Goal: Communication & Community: Answer question/provide support

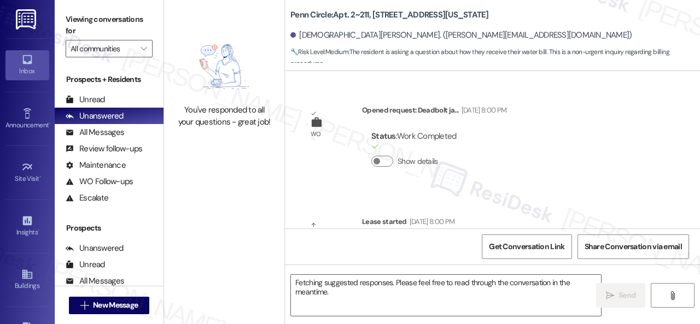
scroll to position [1557, 0]
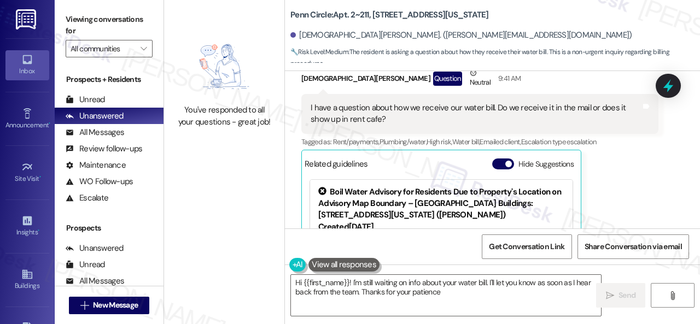
type textarea "Hi {{first_name}}! I'm still waiting on info about your water bill. I'll let yo…"
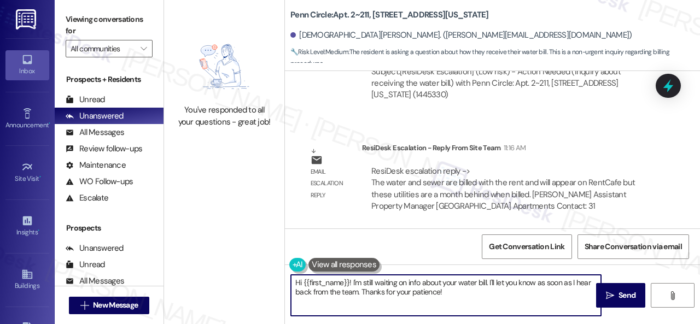
scroll to position [3, 0]
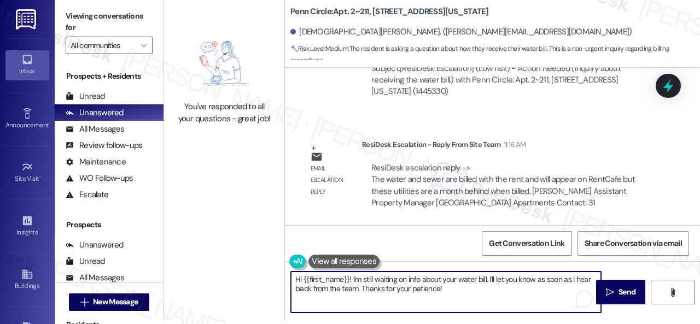
drag, startPoint x: 352, startPoint y: 282, endPoint x: 508, endPoint y: 320, distance: 160.5
click at [508, 320] on div "Hi {{first_name}}! I'm still waiting on info about your water bill. I'll let yo…" at bounding box center [492, 302] width 415 height 82
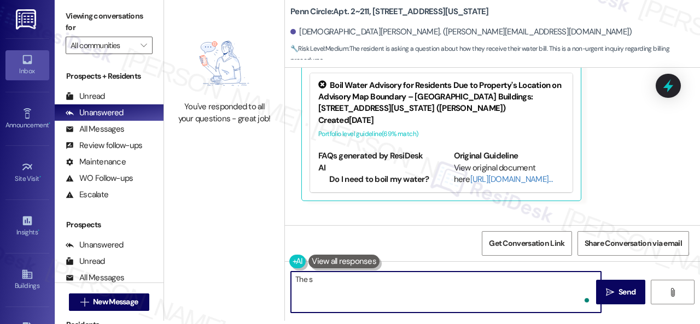
scroll to position [1557, 0]
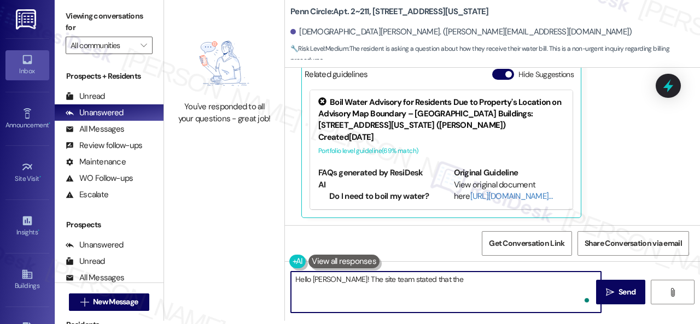
paste textarea "water and sewer are billed with the rent and will appear on RentCafe but these …"
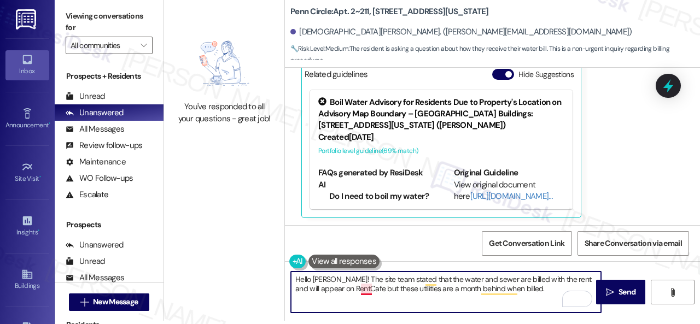
click at [364, 290] on textarea "Hello Christian! The site team stated that the water and sewer are billed with …" at bounding box center [446, 292] width 310 height 41
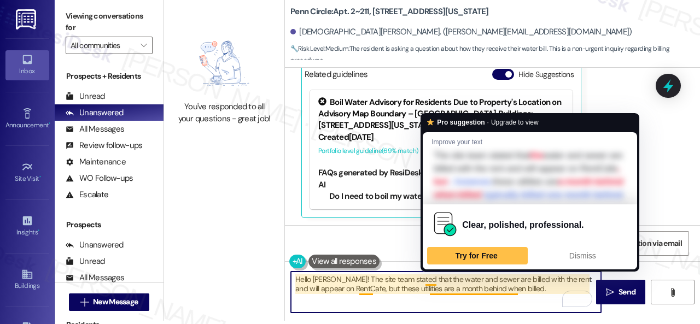
click at [480, 288] on textarea "Hello Christian! The site team stated that the water and sewer are billed with …" at bounding box center [446, 292] width 310 height 41
drag, startPoint x: 480, startPoint y: 288, endPoint x: 516, endPoint y: 291, distance: 35.6
click at [516, 291] on textarea "Hello Christian! The site team stated that the water and sewer are billed with …" at bounding box center [446, 292] width 310 height 41
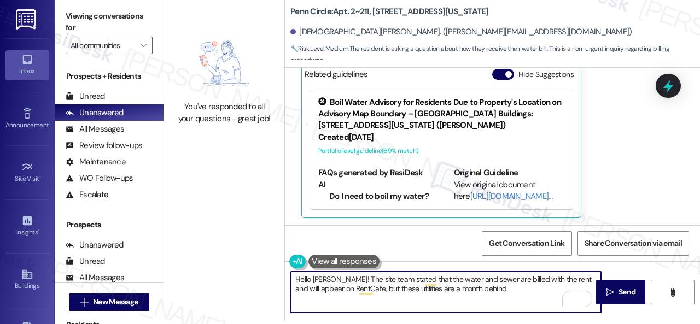
click at [435, 288] on textarea "Hello Christian! The site team stated that the water and sewer are billed with …" at bounding box center [446, 292] width 310 height 41
click at [429, 289] on textarea "Hello Christian! The site team stated that the water and sewer are billed with …" at bounding box center [446, 292] width 310 height 41
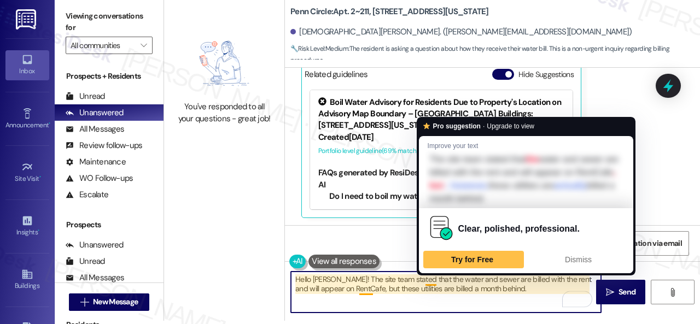
click at [431, 279] on textarea "Hello Christian! The site team stated that the water and sewer are billed with …" at bounding box center [446, 292] width 310 height 41
click at [582, 259] on span "Dismiss" at bounding box center [578, 259] width 27 height 9
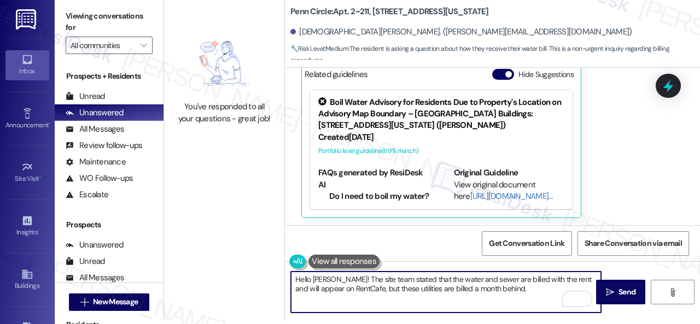
click at [521, 285] on textarea "Hello Christian! The site team stated that the water and sewer are billed with …" at bounding box center [446, 292] width 310 height 41
type textarea "Hello Christian! The site team stated that the water and sewer are billed with …"
click at [623, 298] on span "Send" at bounding box center [626, 292] width 17 height 11
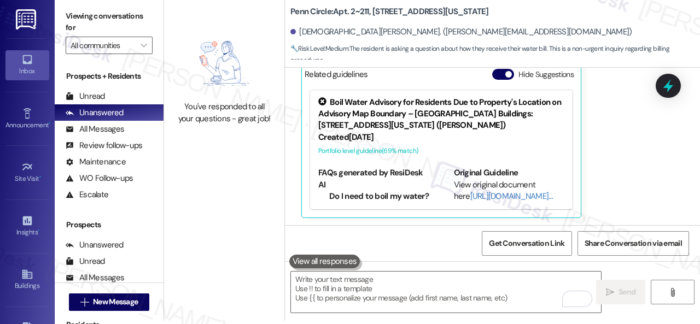
scroll to position [0, 0]
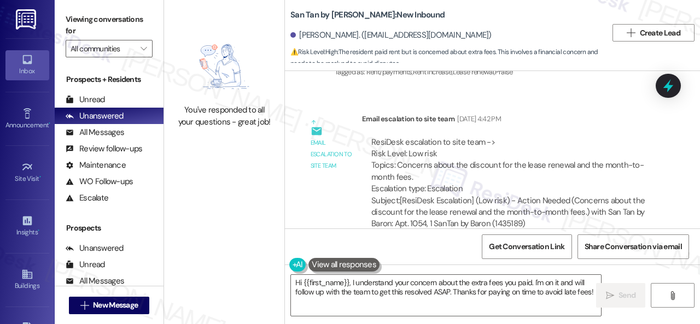
scroll to position [2458, 0]
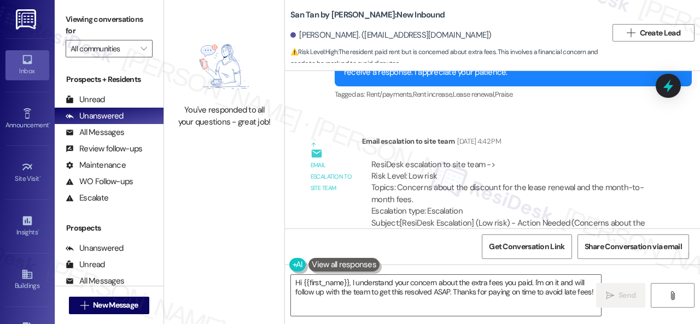
click at [343, 191] on div "Email escalation to site team Email escalation to site team Aug 27, 2025 at 4:4…" at bounding box center [479, 198] width 373 height 142
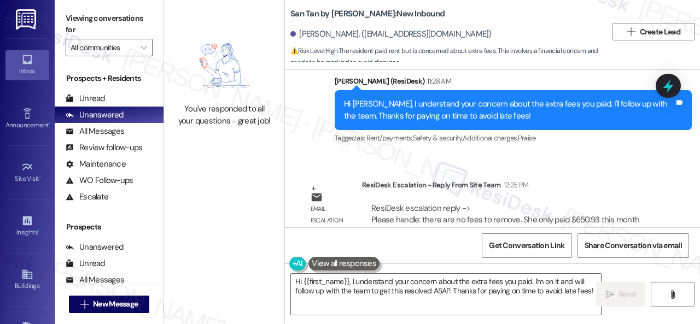
scroll to position [3, 0]
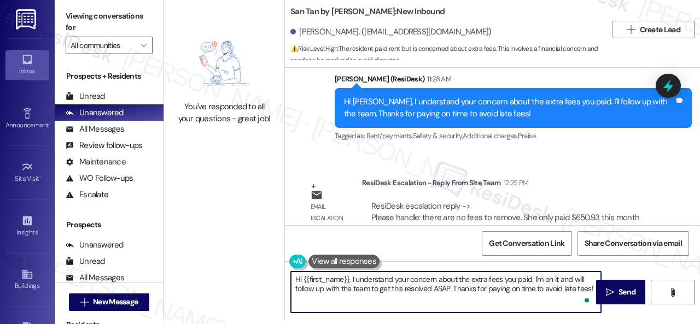
drag, startPoint x: 352, startPoint y: 279, endPoint x: 671, endPoint y: 346, distance: 326.1
click at [671, 324] on html "Inbox Go to Inbox Announcement • Send A Text Announcement Site Visit • Go to Si…" at bounding box center [350, 162] width 700 height 324
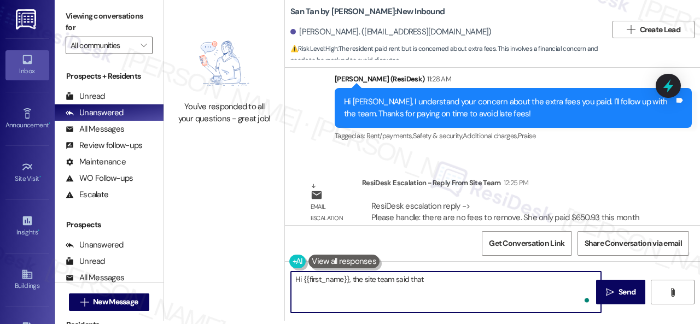
paste textarea "there are no fees to remove. She only paid $650.93 this month due to the conces…"
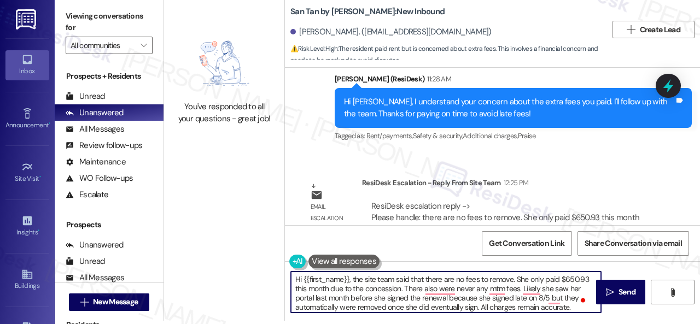
click at [523, 280] on textarea "Hi {{first_name}}, the site team said that there are no fees to remove. She onl…" at bounding box center [446, 292] width 310 height 41
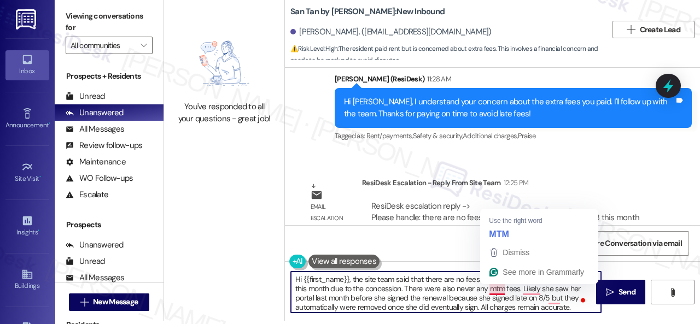
click at [492, 290] on textarea "Hi {{first_name}}, the site team said that there are no fees to remove. You onl…" at bounding box center [446, 292] width 310 height 41
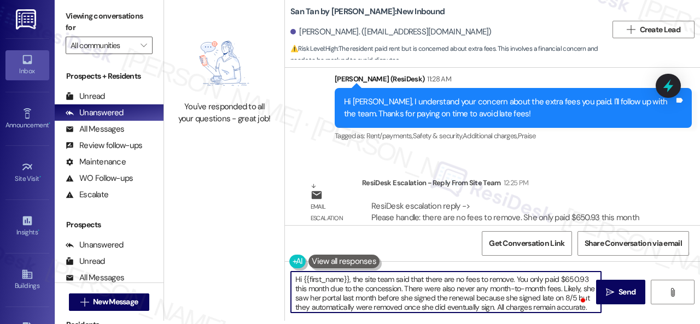
click at [301, 296] on textarea "Hi {{first_name}}, the site team said that there are no fees to remove. You onl…" at bounding box center [446, 292] width 310 height 41
click at [327, 298] on textarea "Hi {{first_name}}, the site team said that there are no fees to remove. You onl…" at bounding box center [446, 292] width 310 height 41
click at [421, 295] on textarea "Hi {{first_name}}, the site team said that there are no fees to remove. You onl…" at bounding box center [446, 292] width 310 height 41
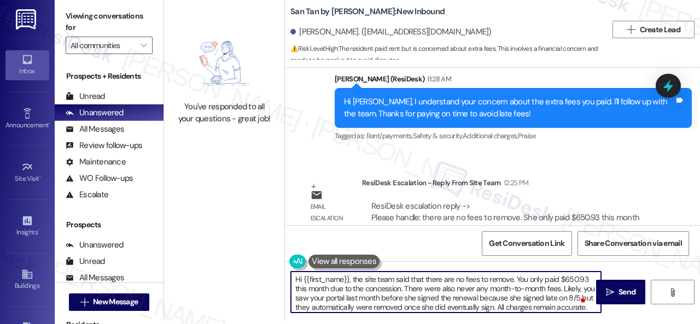
click at [421, 295] on textarea "Hi {{first_name}}, the site team said that there are no fees to remove. You onl…" at bounding box center [446, 292] width 310 height 41
click at [524, 297] on textarea "Hi {{first_name}}, the site team said that there are no fees to remove. You onl…" at bounding box center [446, 292] width 310 height 41
click at [454, 310] on textarea "Hi {{first_name}}, the site team said that there are no fees to remove. You onl…" at bounding box center [446, 292] width 310 height 41
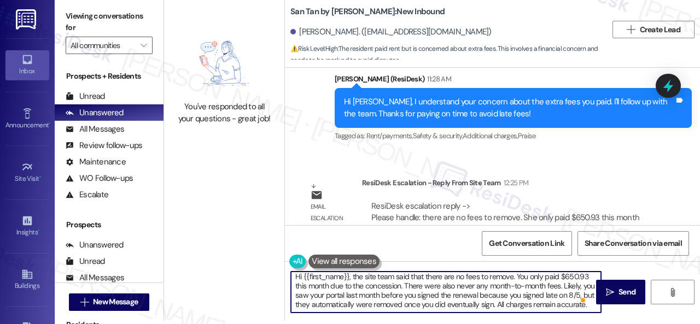
scroll to position [12, 0]
click at [364, 306] on textarea "Hi {{first_name}}, the site team said that there are no fees to remove. You onl…" at bounding box center [446, 292] width 310 height 41
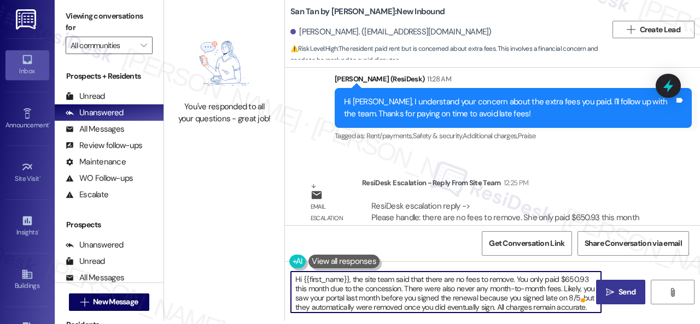
type textarea "Hi {{first_name}}, the site team said that there are no fees to remove. You onl…"
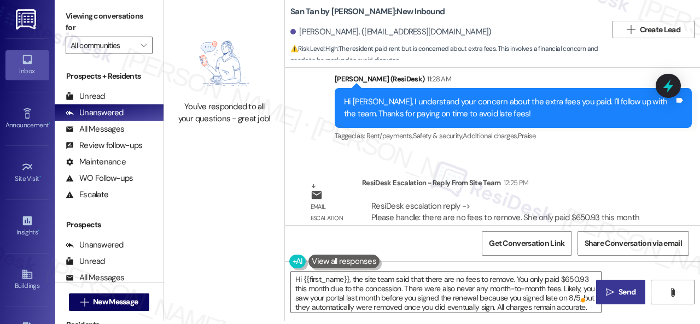
click at [606, 290] on icon "" at bounding box center [610, 292] width 8 height 9
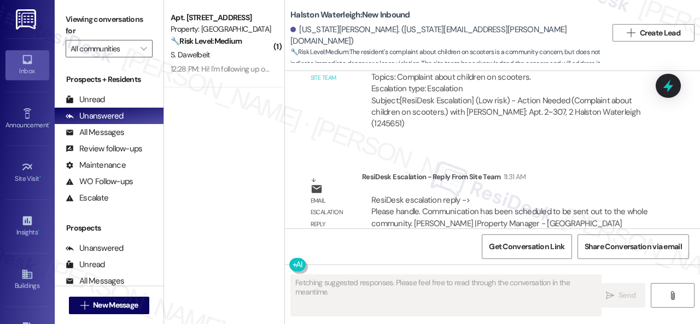
scroll to position [27298, 0]
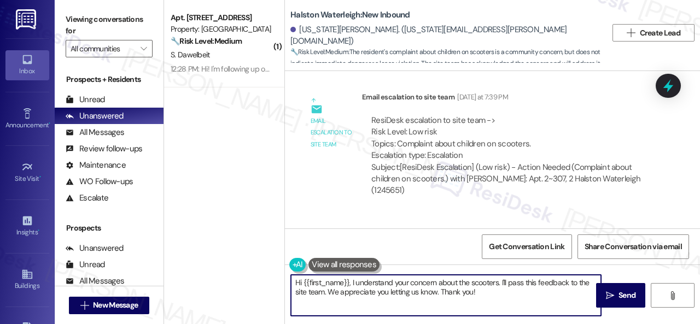
drag, startPoint x: 351, startPoint y: 283, endPoint x: 501, endPoint y: 291, distance: 150.1
click at [506, 300] on textarea "Hi {{first_name}}, I understand your concern about the scooters. I'll pass this…" at bounding box center [446, 295] width 310 height 41
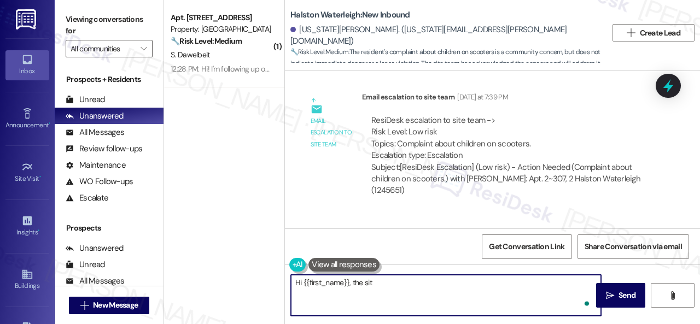
type textarea "Hi {{first_name}}, the site"
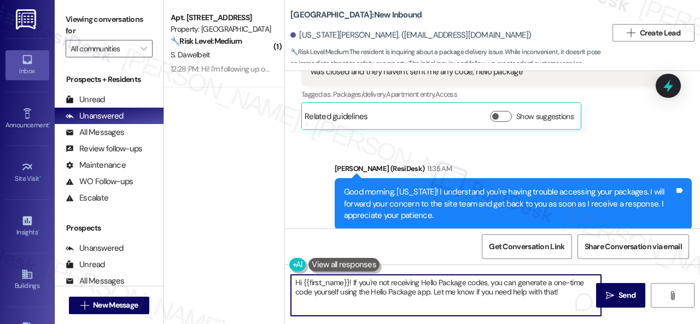
scroll to position [3, 0]
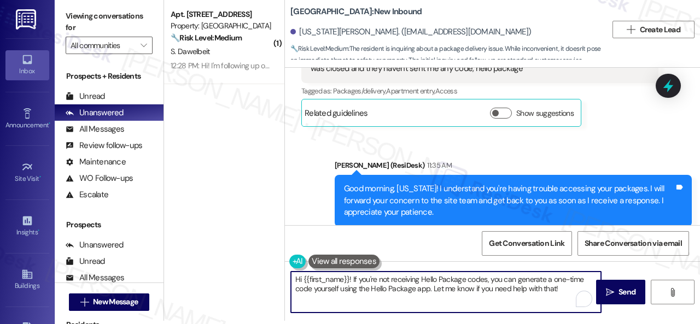
drag, startPoint x: 352, startPoint y: 282, endPoint x: 578, endPoint y: 318, distance: 229.2
click at [583, 323] on div "Viewing conversations for All communities  Prospects + Residents Unread (0) Un…" at bounding box center [377, 162] width 645 height 324
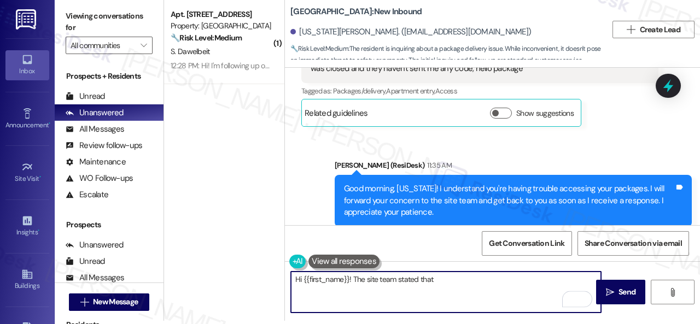
paste textarea "he package room door is open during office hours."
click at [434, 282] on textarea "Hi {{first_name}}! The site team stated that he package room door is open durin…" at bounding box center [446, 292] width 310 height 41
click at [353, 290] on textarea "Hi {{first_name}}! The site team stated that the package room door is open duri…" at bounding box center [446, 292] width 310 height 41
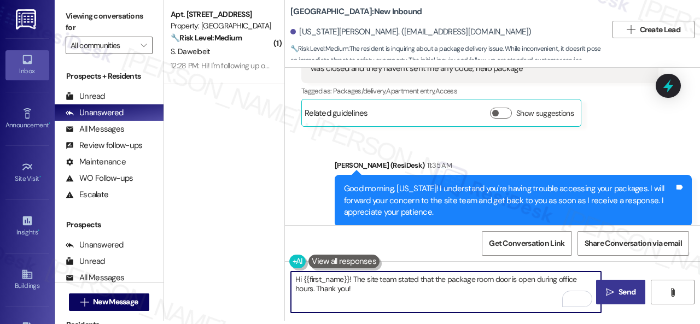
type textarea "Hi {{first_name}}! The site team stated that the package room door is open duri…"
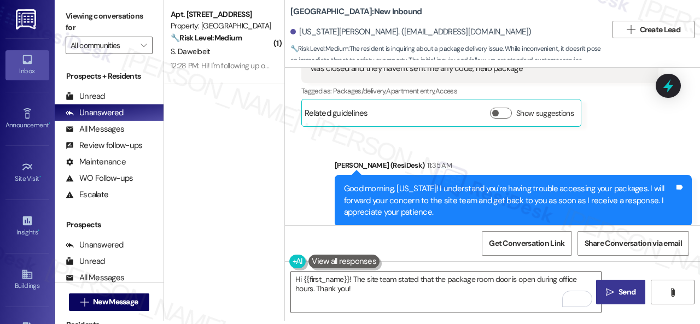
click at [624, 291] on span "Send" at bounding box center [626, 292] width 17 height 11
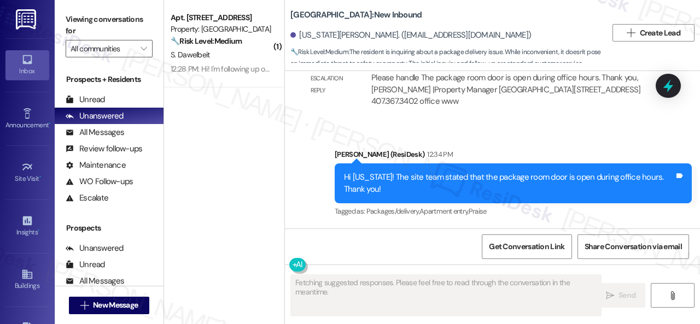
scroll to position [3424, 0]
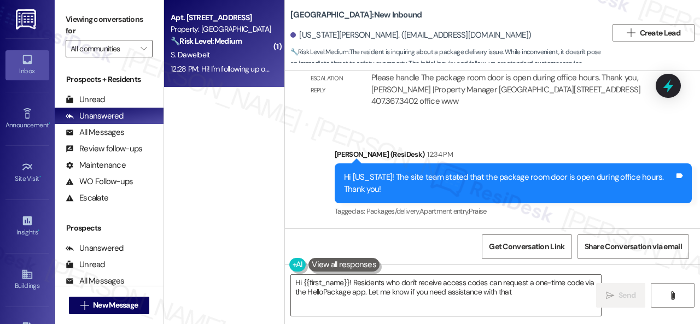
type textarea "Hi {{first_name}}! Residents who don't receive access codes can request a one-t…"
